Goal: Information Seeking & Learning: Find specific fact

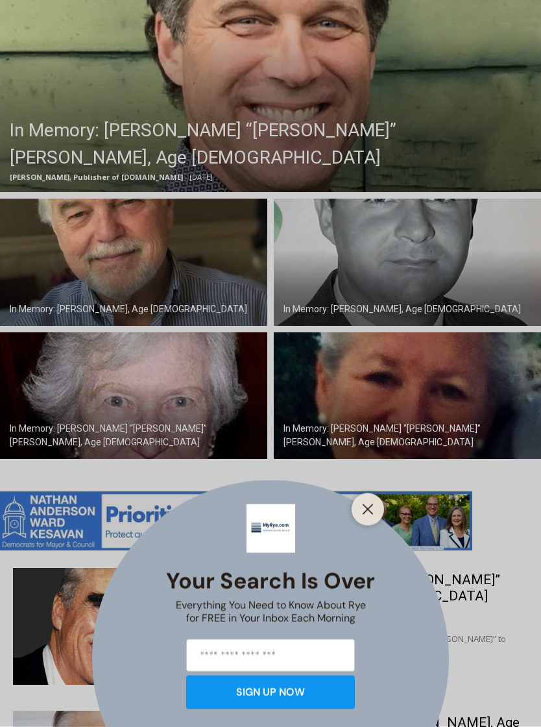
scroll to position [413, 0]
click at [373, 515] on icon "Close" at bounding box center [368, 510] width 12 height 12
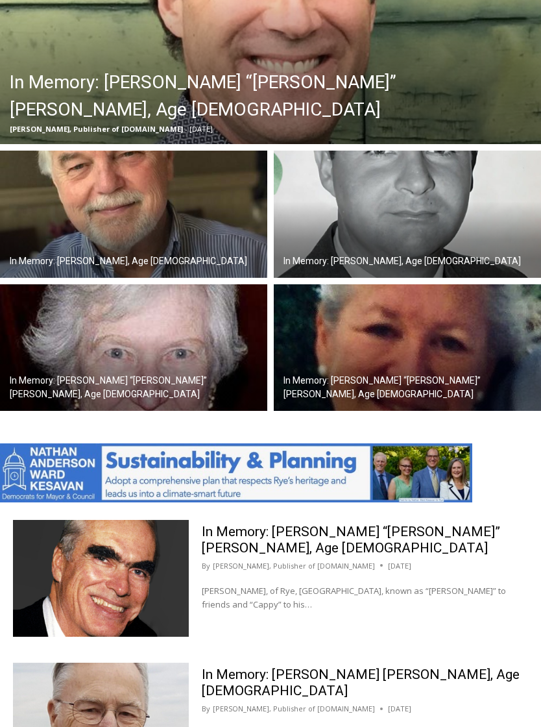
scroll to position [461, 0]
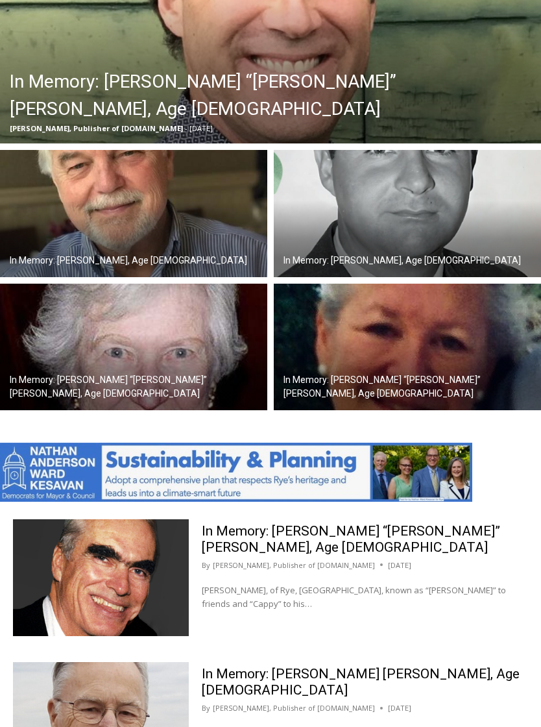
click at [103, 382] on img at bounding box center [133, 347] width 267 height 127
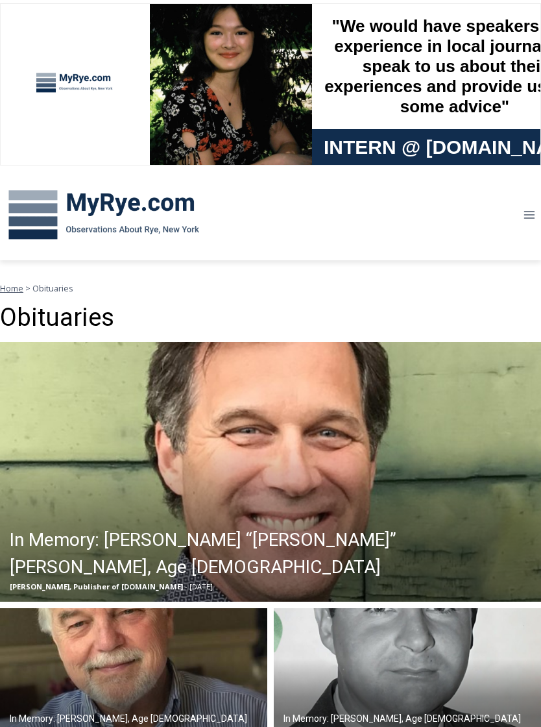
scroll to position [0, 0]
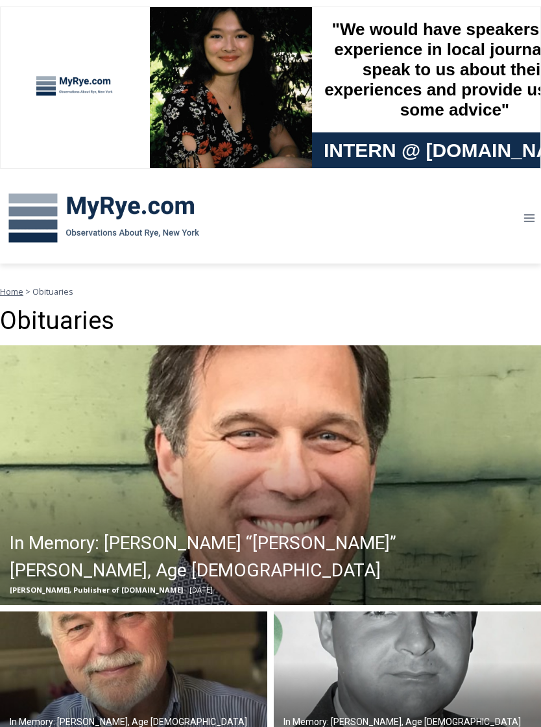
click at [111, 208] on img at bounding box center [104, 218] width 208 height 68
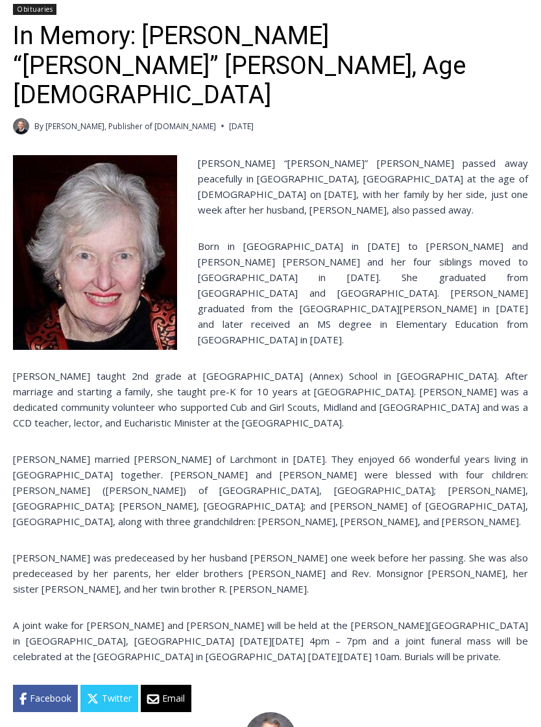
scroll to position [303, 0]
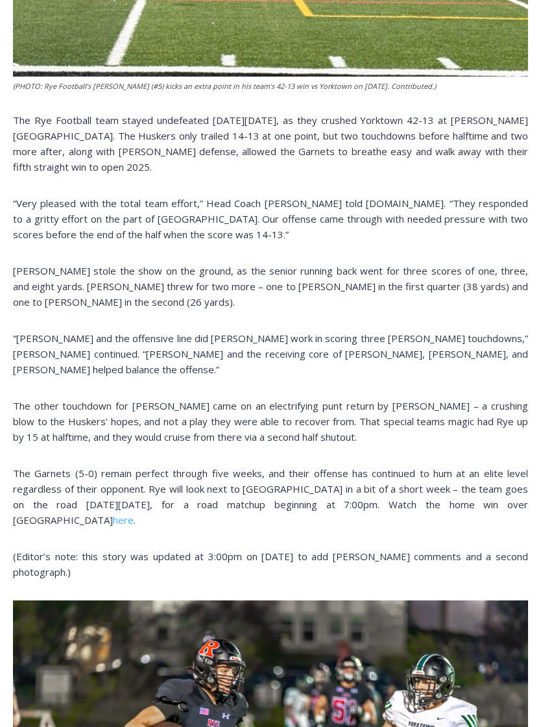
scroll to position [805, 0]
